Goal: Find specific page/section: Find specific page/section

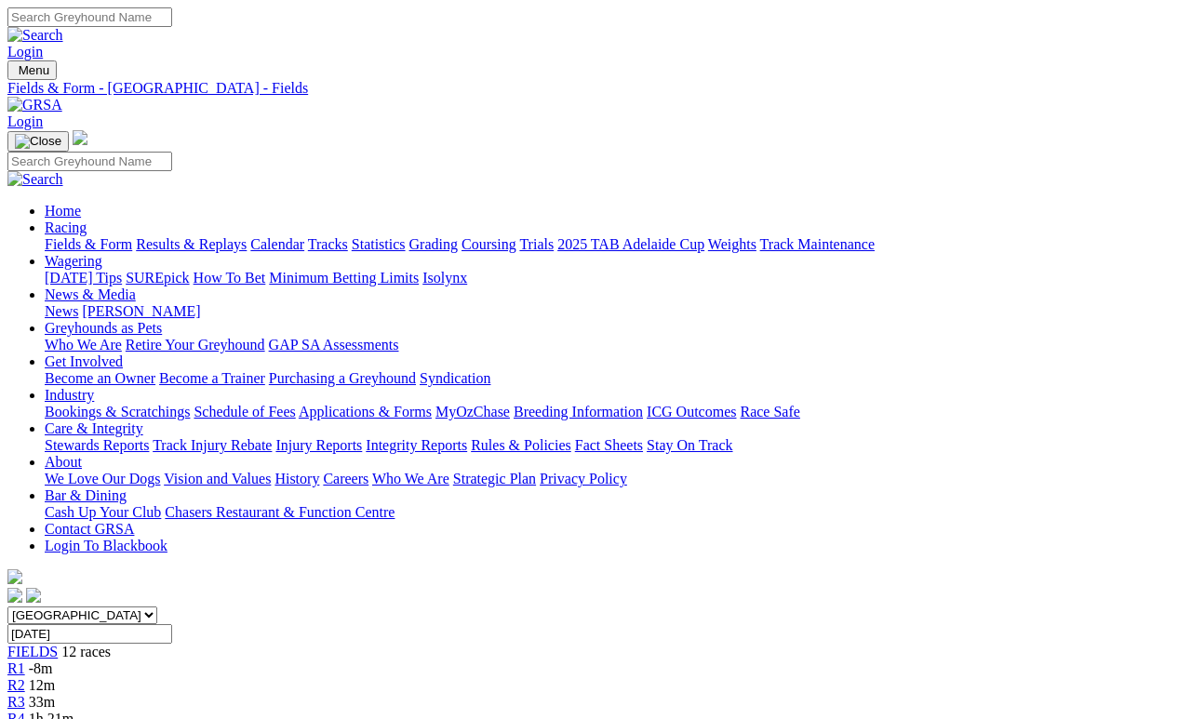
click at [236, 236] on link "Results & Replays" at bounding box center [191, 244] width 111 height 16
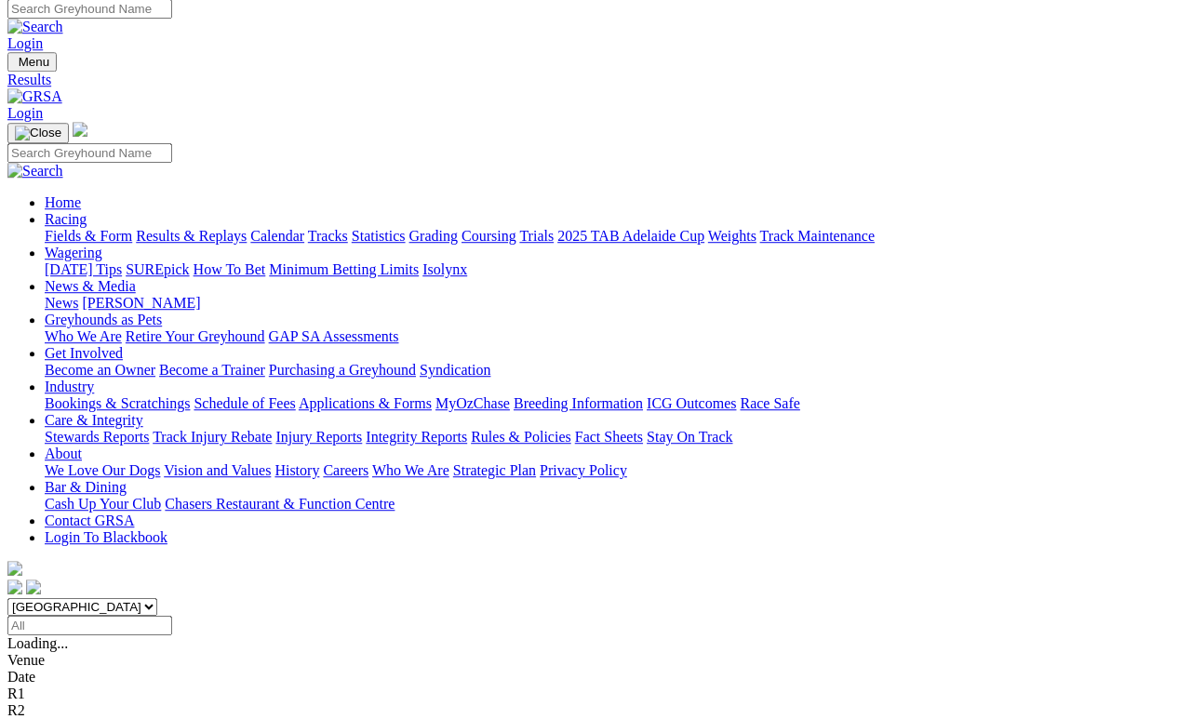
scroll to position [8, 0]
click at [82, 228] on link "Fields & Form" at bounding box center [88, 236] width 87 height 16
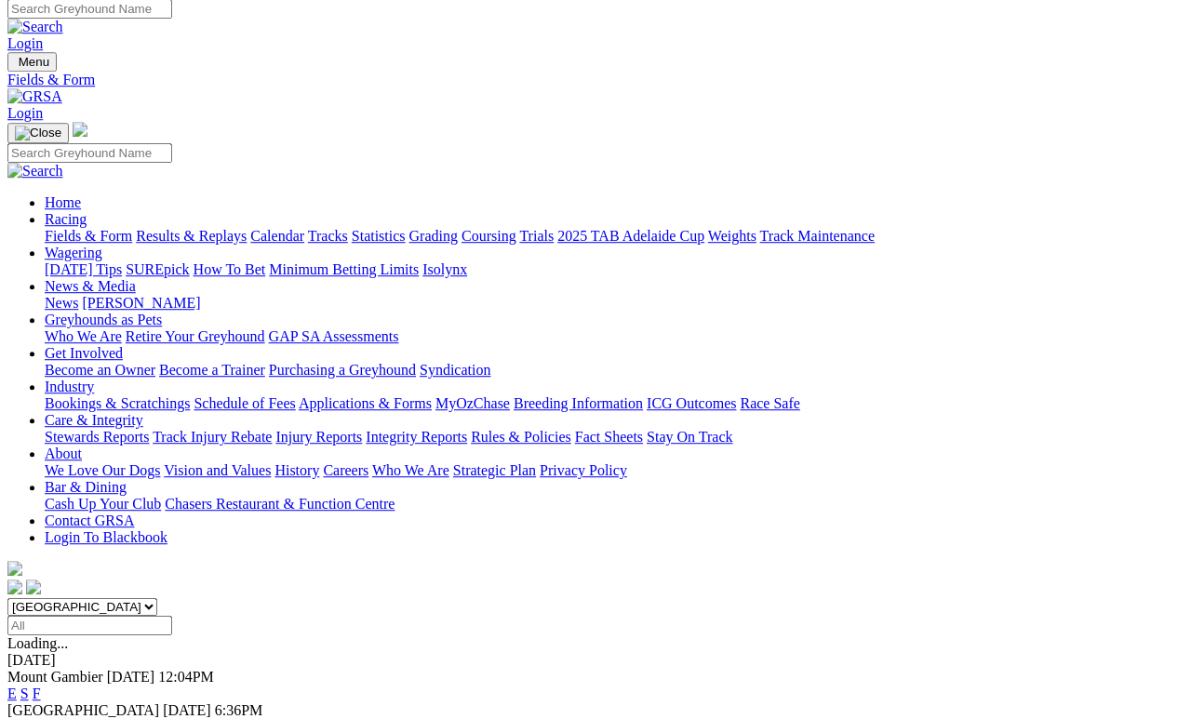
scroll to position [8, 0]
click at [41, 662] on link "F" at bounding box center [37, 727] width 8 height 16
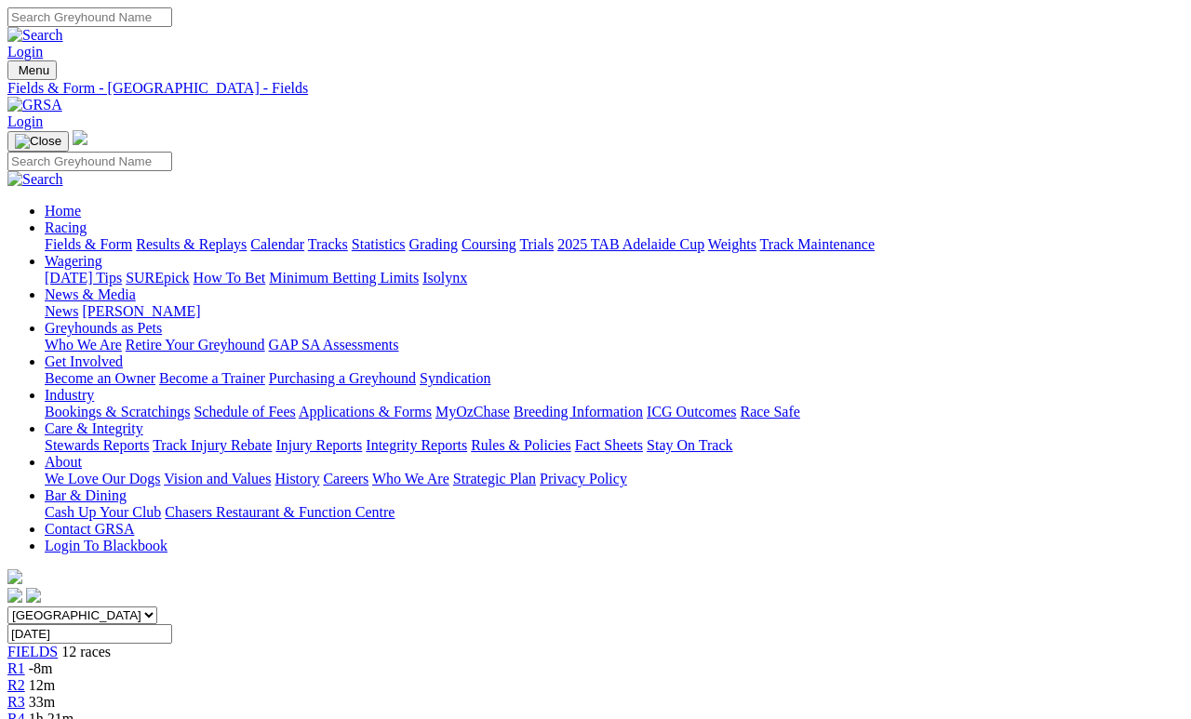
click at [53, 660] on span "-8m" at bounding box center [41, 668] width 24 height 16
